Goal: Check status: Check status

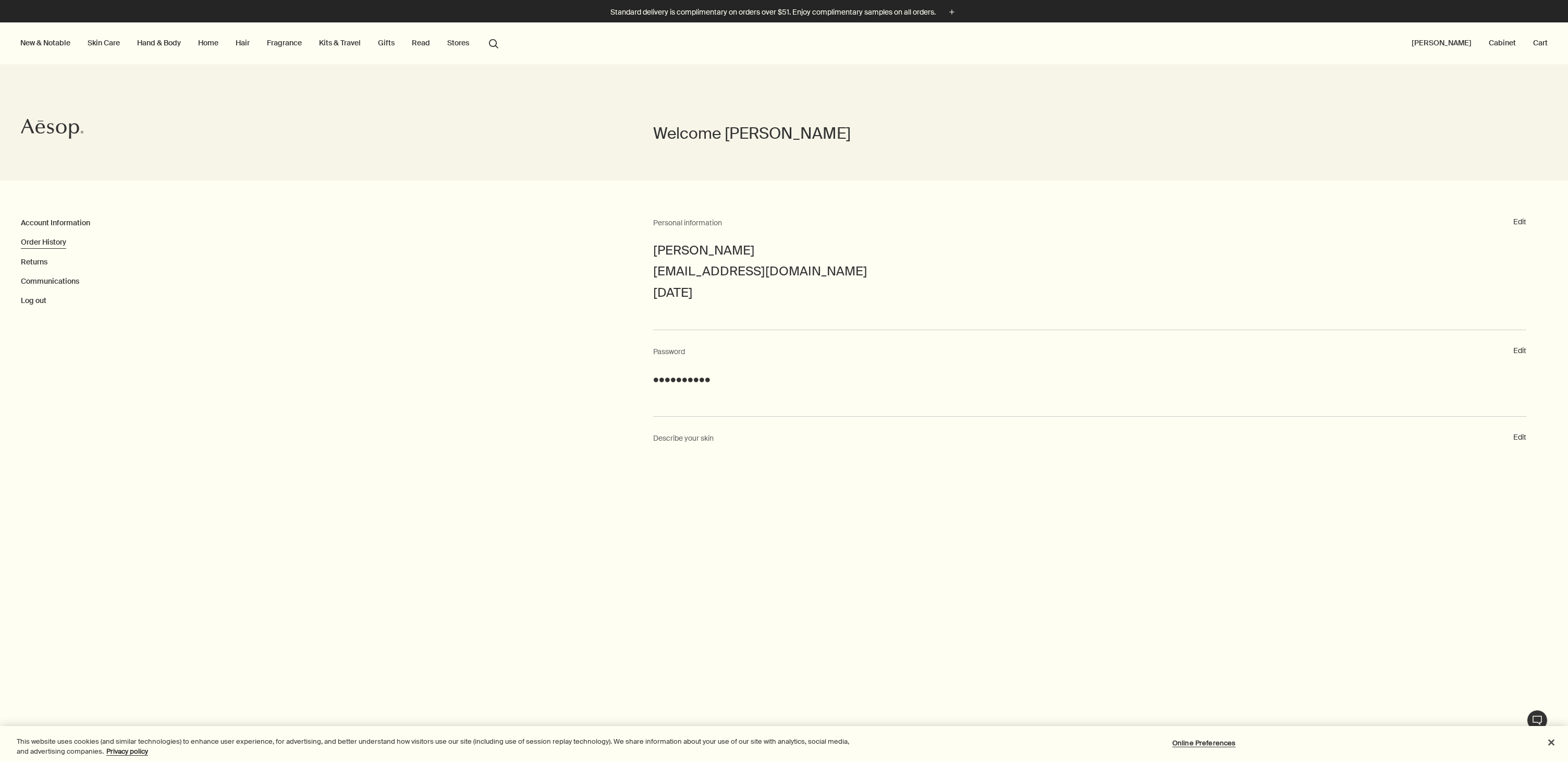
click at [56, 241] on link "Order History" at bounding box center [43, 242] width 45 height 9
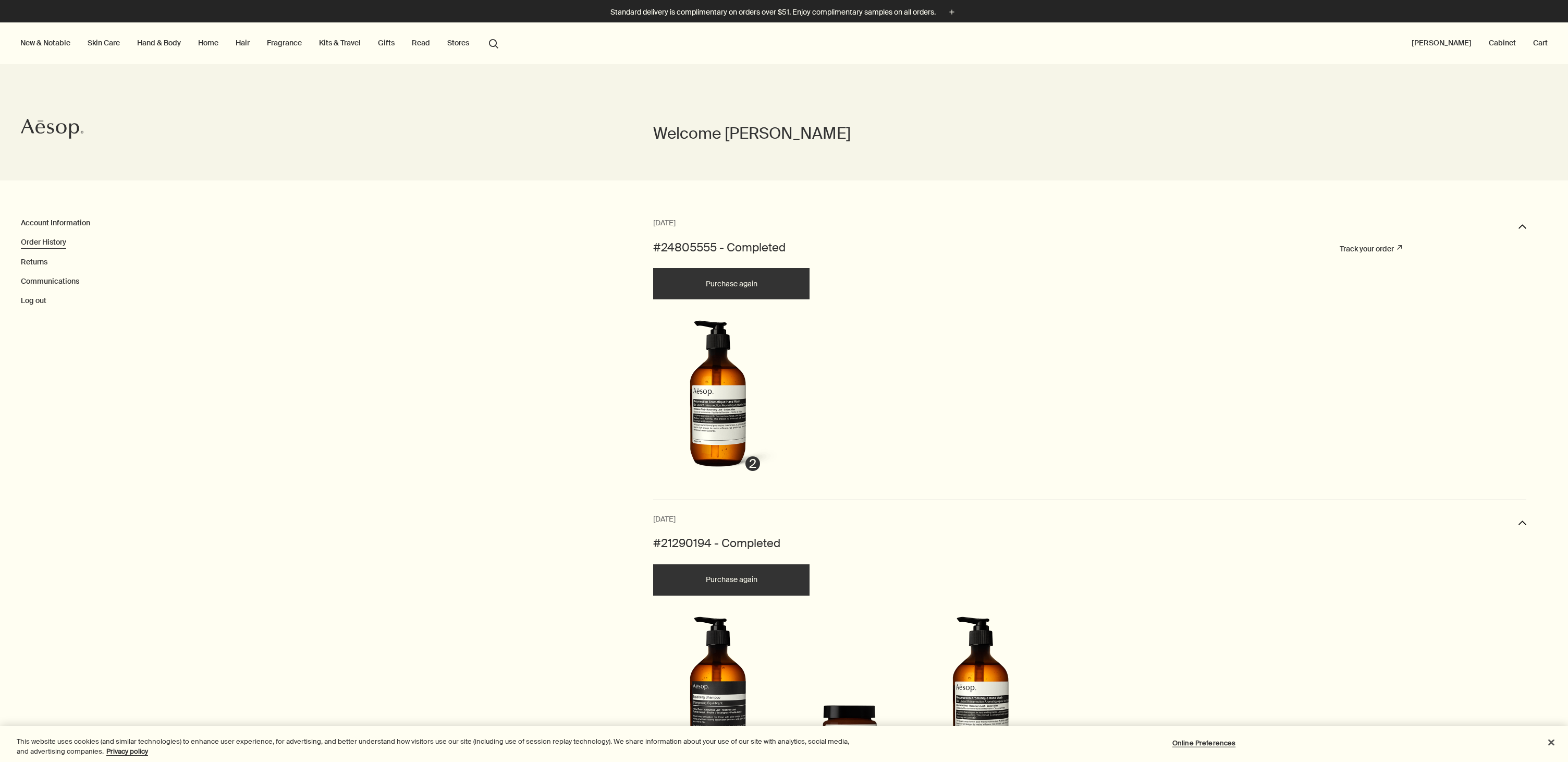
scroll to position [0, 1]
